Goal: Task Accomplishment & Management: Manage account settings

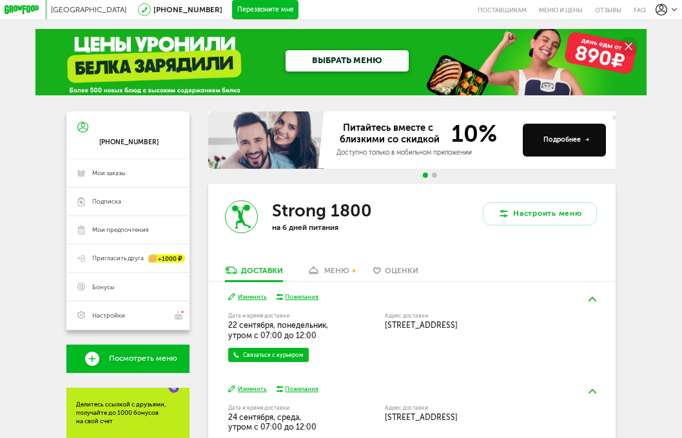
scroll to position [157, 0]
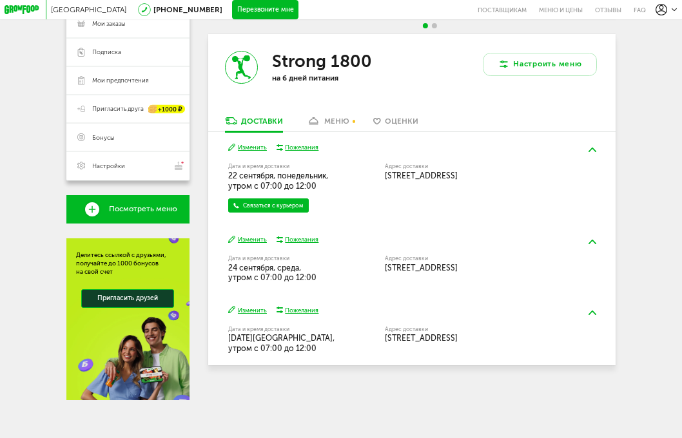
click at [249, 143] on button "Изменить" at bounding box center [247, 147] width 39 height 9
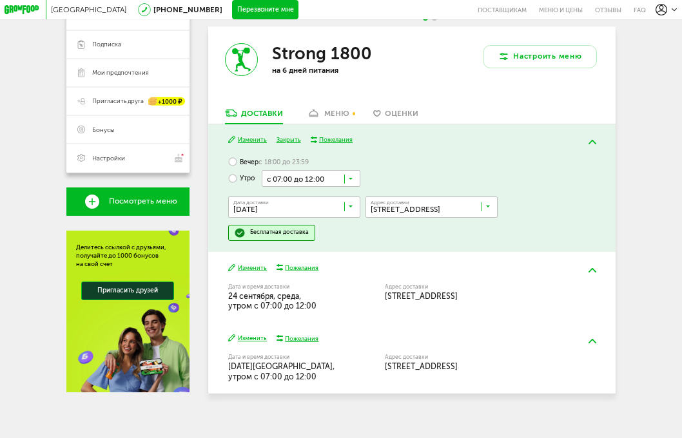
click at [321, 186] on input "Search for option" at bounding box center [311, 178] width 99 height 16
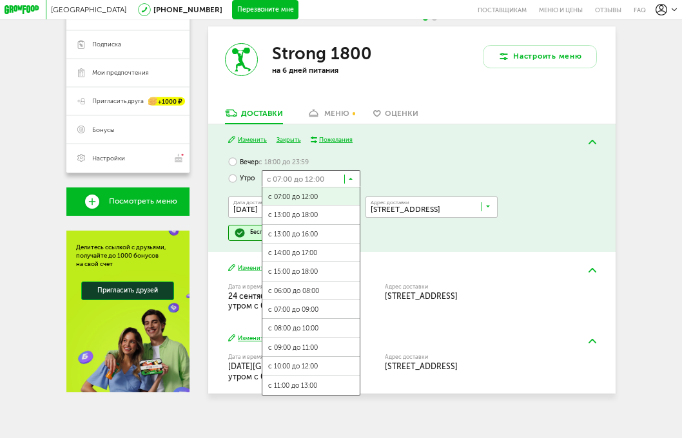
click at [373, 160] on div "Вечер с 18:00 до 23:59 Утро с 07:00 до 12:00 Загрузка... с 07:00 до 12:00 с 13:…" at bounding box center [412, 197] width 368 height 88
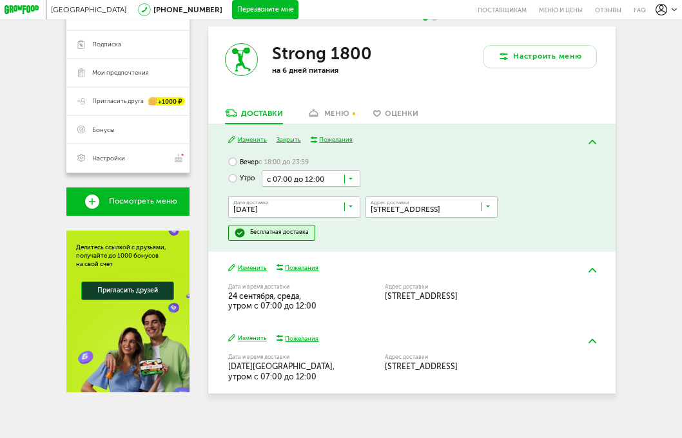
click at [595, 144] on img at bounding box center [592, 142] width 8 height 5
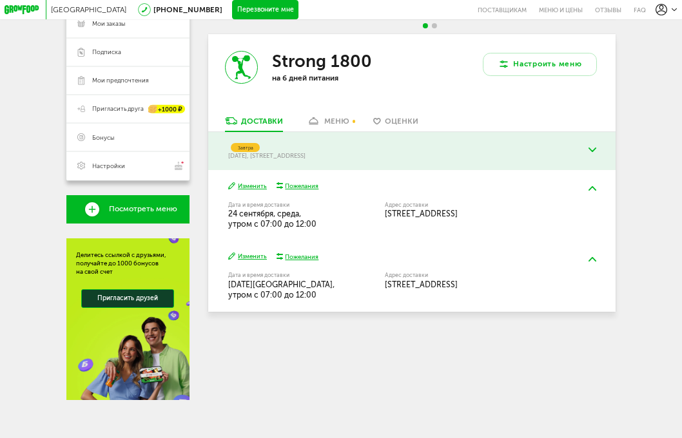
click at [595, 149] on button at bounding box center [592, 150] width 26 height 23
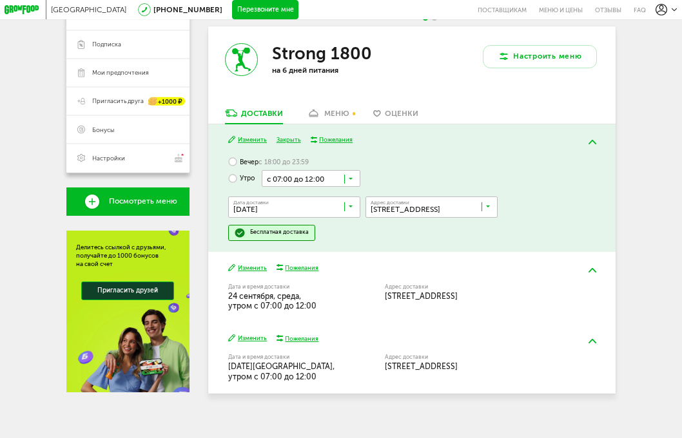
click at [296, 144] on button "Закрыть" at bounding box center [288, 139] width 24 height 9
